Goal: Transaction & Acquisition: Purchase product/service

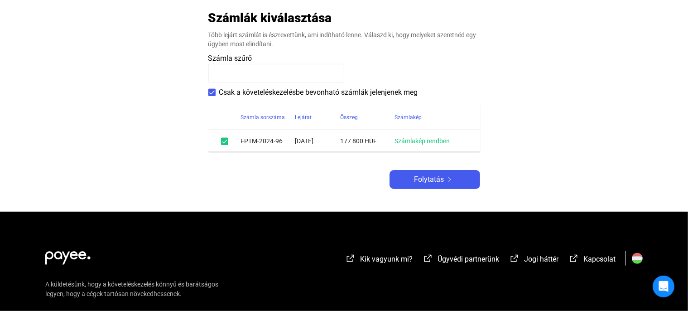
scroll to position [191, 0]
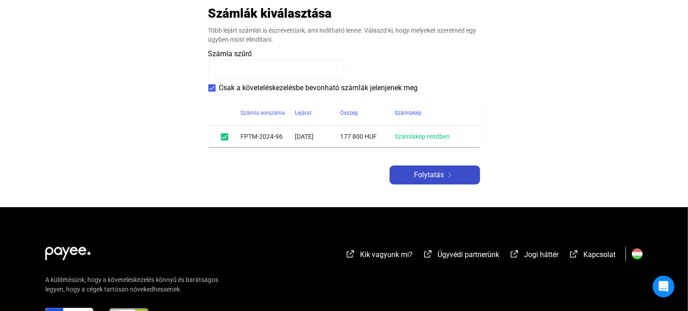
click at [427, 177] on span "Folytatás" at bounding box center [429, 174] width 30 height 11
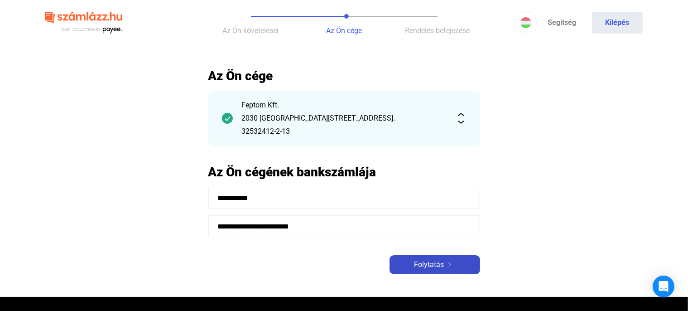
click at [423, 264] on span "Folytatás" at bounding box center [429, 264] width 30 height 11
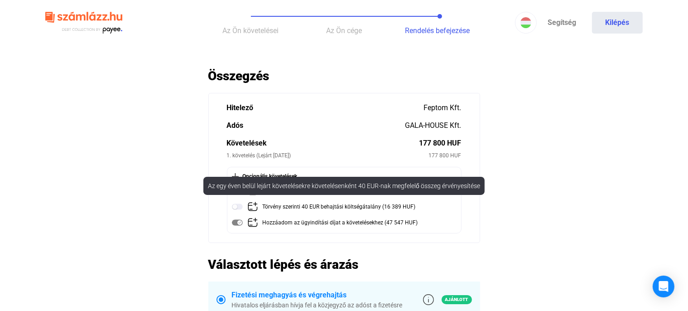
click at [240, 208] on img at bounding box center [237, 206] width 11 height 11
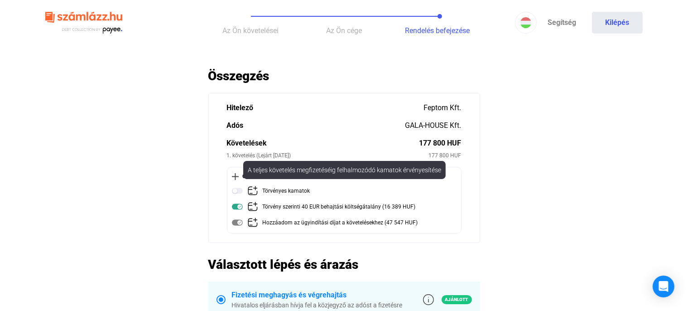
click at [240, 192] on img at bounding box center [237, 190] width 11 height 11
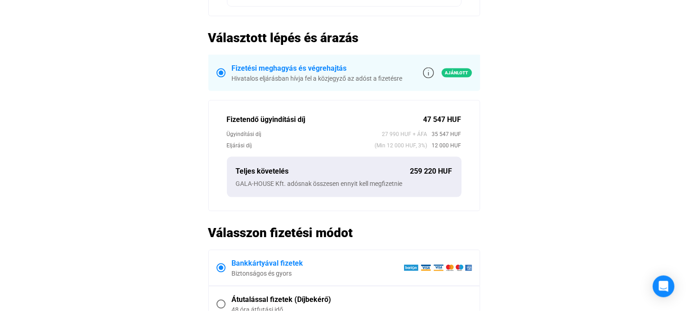
scroll to position [287, 0]
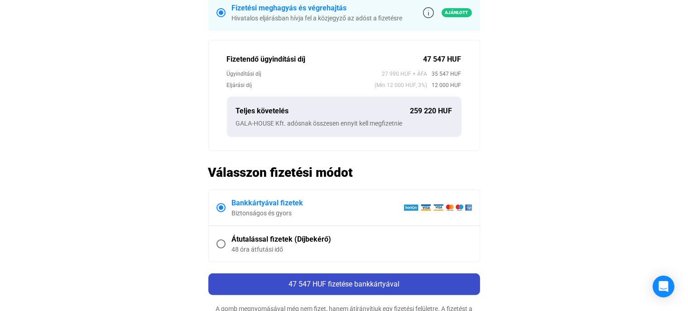
click at [336, 285] on span "47 547 HUF fizetése bankkártyával" at bounding box center [343, 283] width 111 height 9
